Goal: Task Accomplishment & Management: Manage account settings

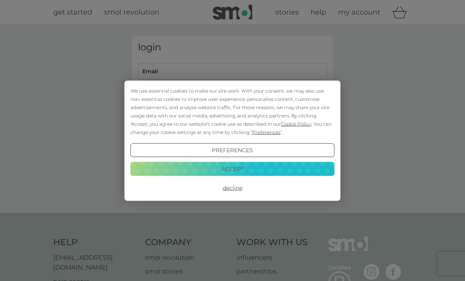
click at [253, 173] on button "Accept" at bounding box center [232, 169] width 204 height 14
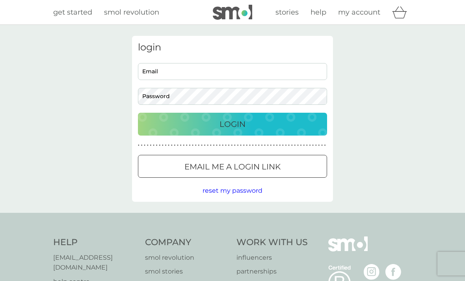
click at [239, 75] on input "Email" at bounding box center [232, 71] width 189 height 17
type input "[EMAIL_ADDRESS][DOMAIN_NAME]"
click at [233, 124] on button "Login" at bounding box center [232, 124] width 189 height 23
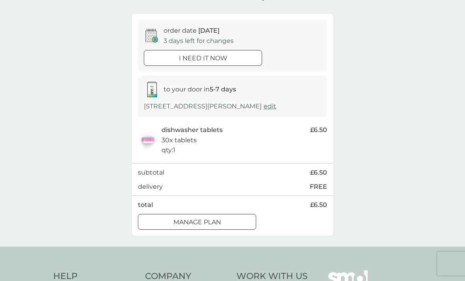
scroll to position [59, 0]
click at [225, 222] on div "Manage plan" at bounding box center [196, 223] width 117 height 10
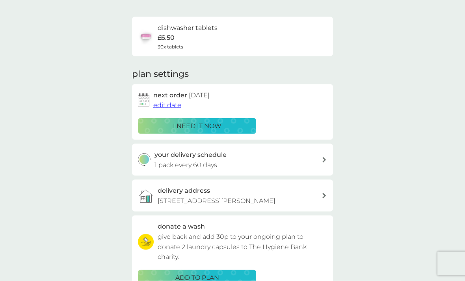
scroll to position [50, 0]
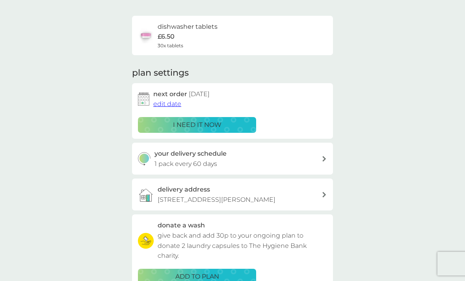
click at [320, 158] on div "your delivery schedule 1 pack every 60 days" at bounding box center [239, 159] width 168 height 20
select select "63"
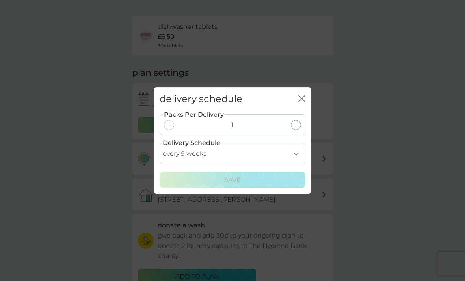
click at [300, 102] on icon "close" at bounding box center [301, 98] width 7 height 7
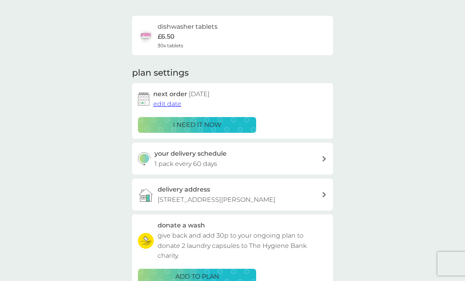
click at [295, 237] on p "give back and add 30p to your ongoing plan to donate 2 laundry capsules to The …" at bounding box center [242, 246] width 169 height 30
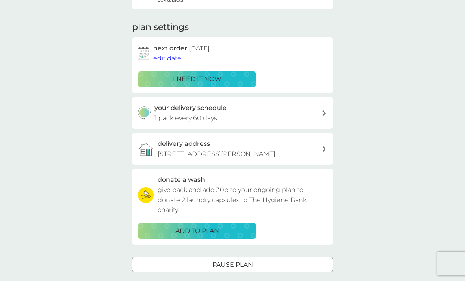
scroll to position [95, 0]
click at [242, 266] on p "Pause plan" at bounding box center [232, 265] width 41 height 10
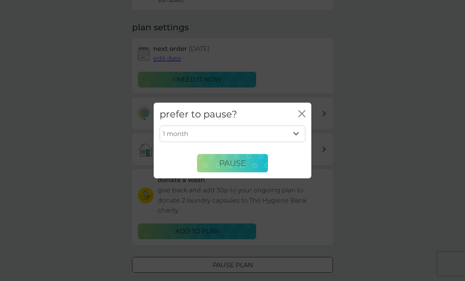
click at [293, 142] on select "1 month 2 months 3 months 4 months 5 months 6 months" at bounding box center [233, 134] width 146 height 17
click at [245, 168] on span "Pause" at bounding box center [232, 162] width 27 height 9
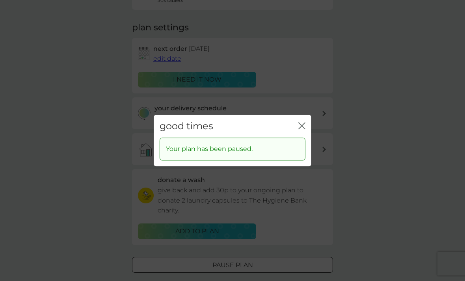
click at [304, 129] on icon "close" at bounding box center [301, 125] width 7 height 7
